Goal: Information Seeking & Learning: Learn about a topic

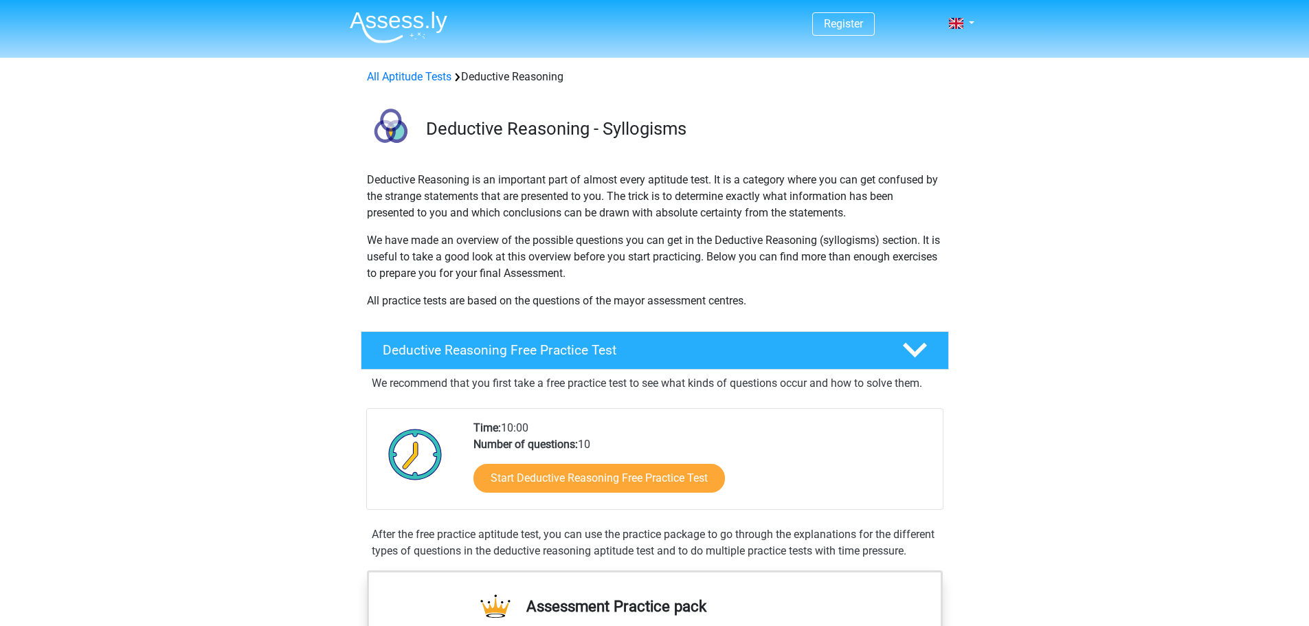
scroll to position [137, 0]
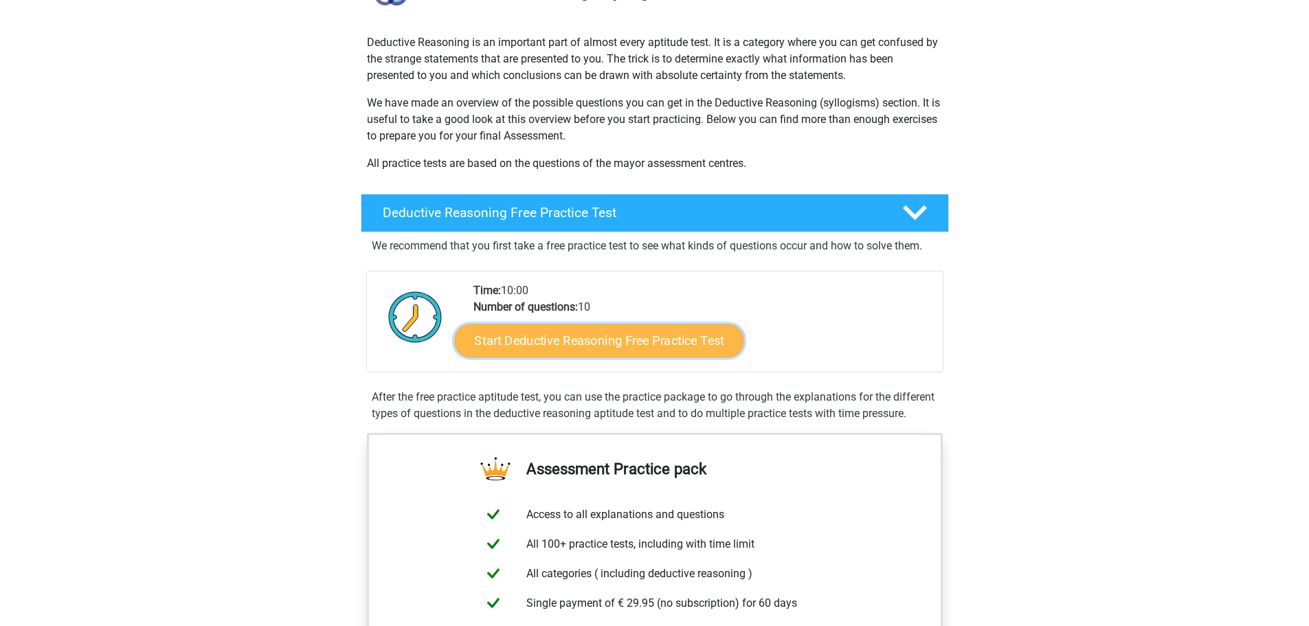
click at [546, 344] on link "Start Deductive Reasoning Free Practice Test" at bounding box center [598, 340] width 289 height 33
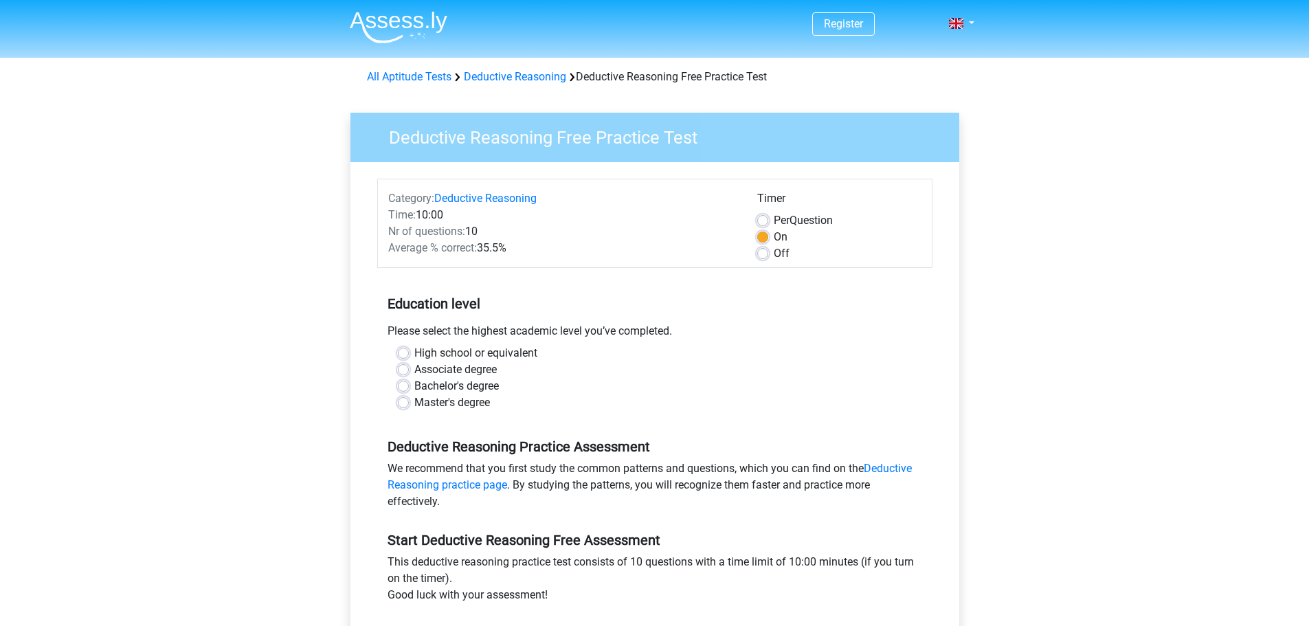
scroll to position [69, 0]
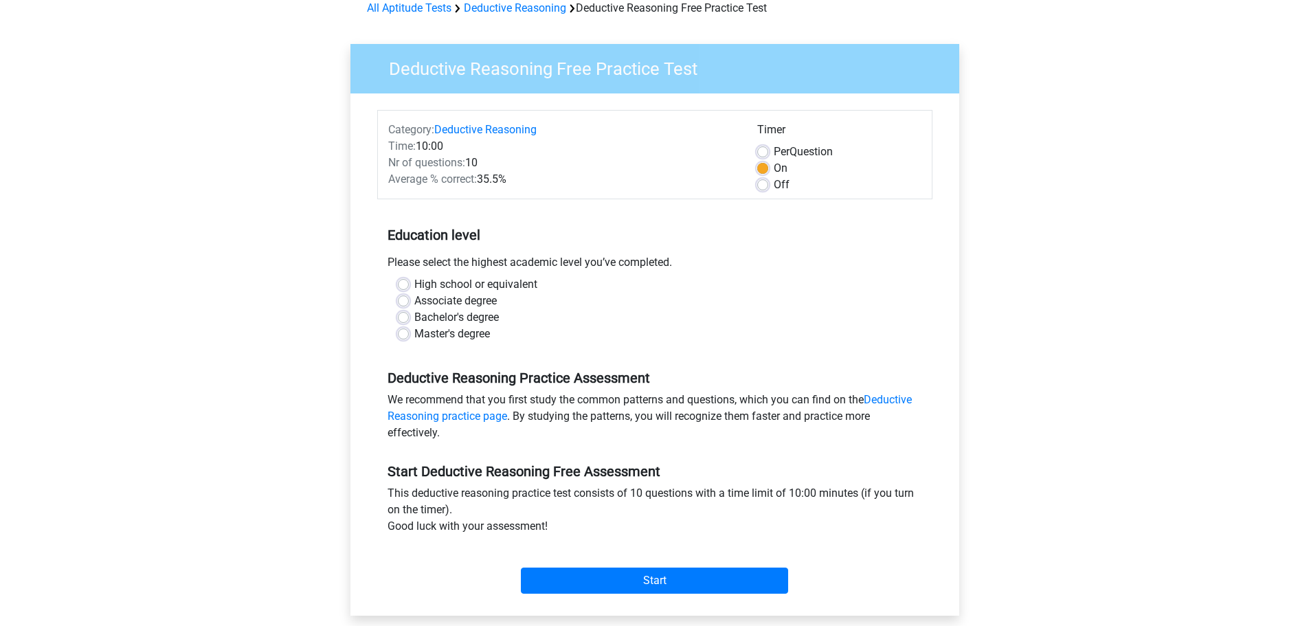
click at [487, 288] on label "High school or equivalent" at bounding box center [475, 284] width 123 height 16
click at [409, 288] on input "High school or equivalent" at bounding box center [403, 283] width 11 height 14
radio input "true"
click at [570, 583] on input "Start" at bounding box center [654, 581] width 267 height 26
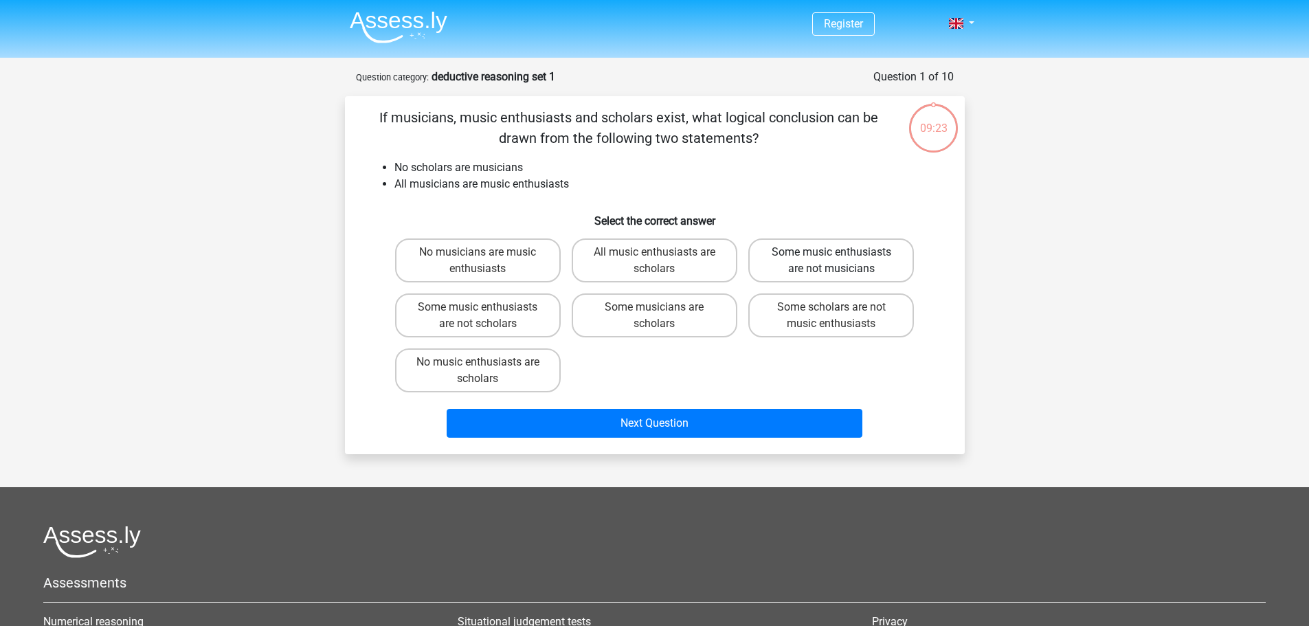
click at [814, 257] on label "Some music enthusiasts are not musicians" at bounding box center [831, 260] width 166 height 44
click at [832, 257] on input "Some music enthusiasts are not musicians" at bounding box center [836, 256] width 9 height 9
radio input "true"
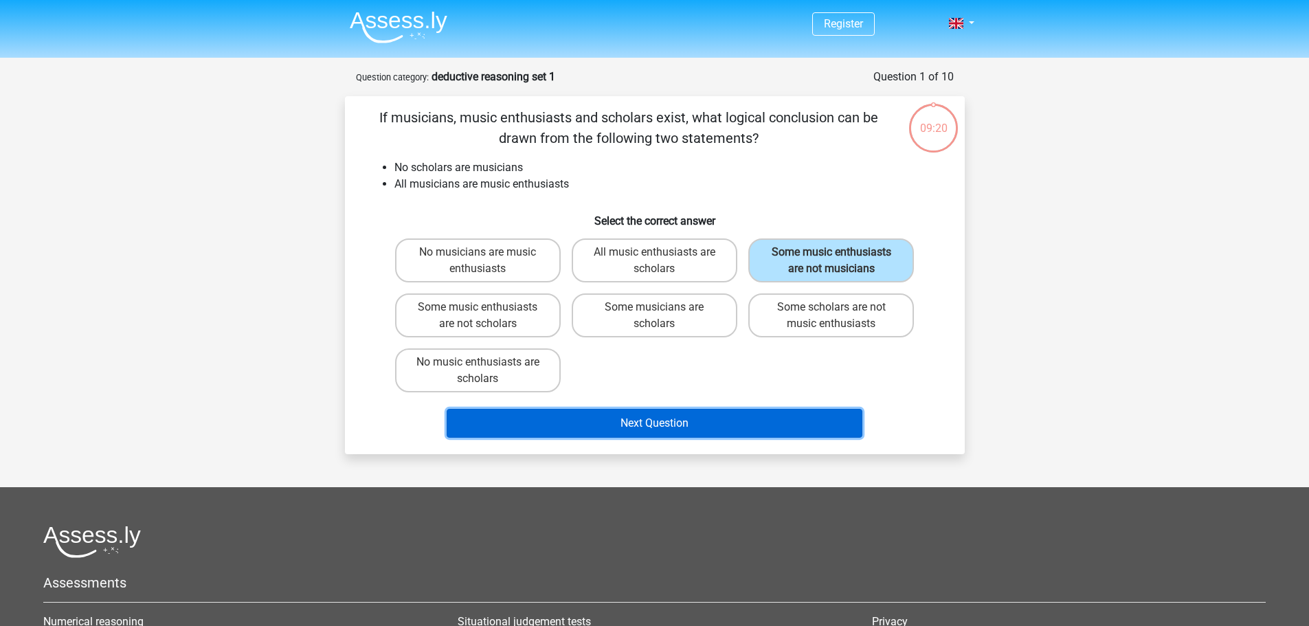
click at [759, 419] on button "Next Question" at bounding box center [655, 423] width 416 height 29
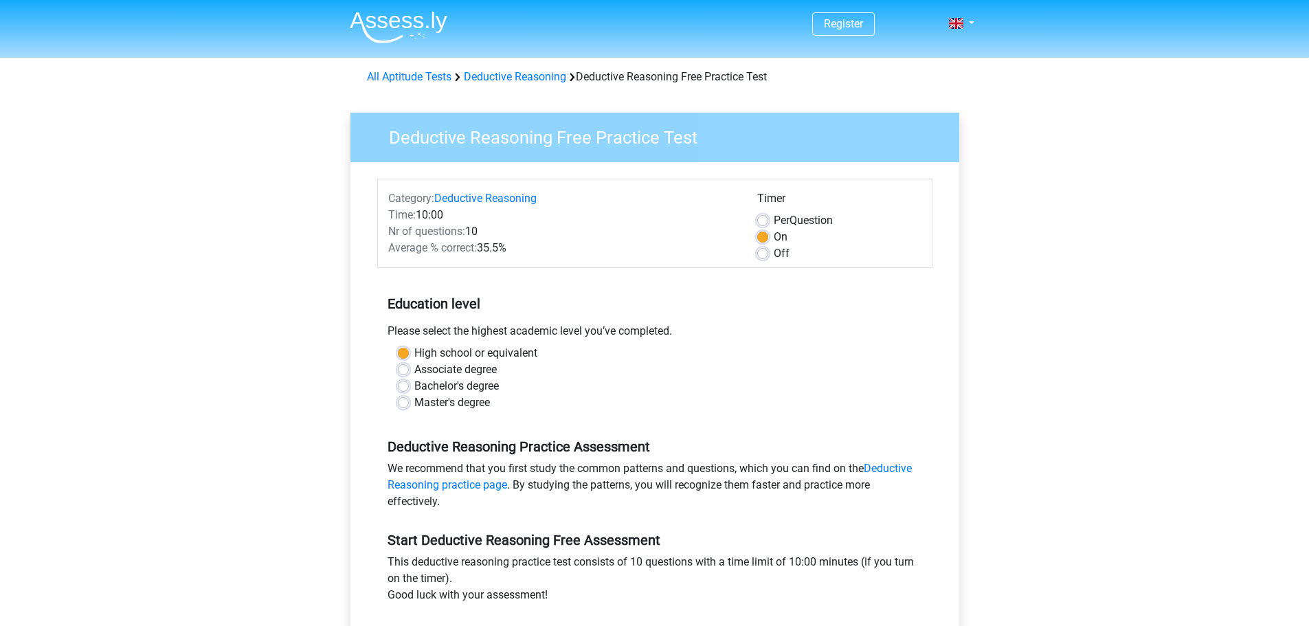
scroll to position [69, 0]
